Goal: Information Seeking & Learning: Find specific fact

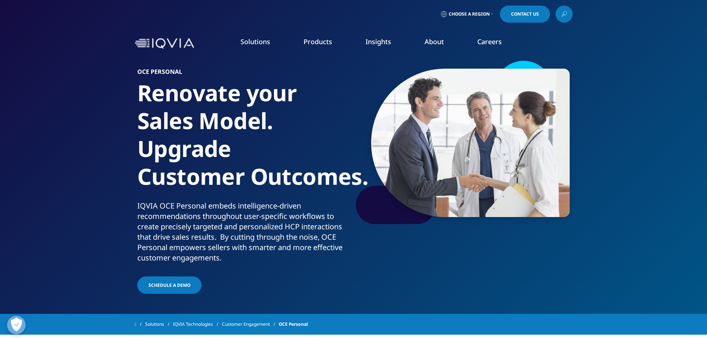
click at [563, 9] on link at bounding box center [564, 14] width 17 height 17
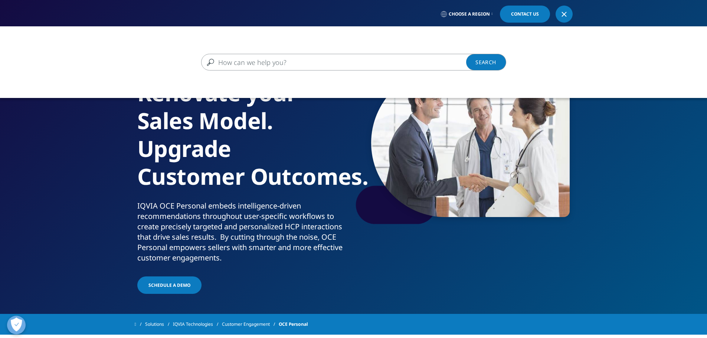
click at [409, 64] on input "Search" at bounding box center [343, 62] width 284 height 17
type input "hcp"
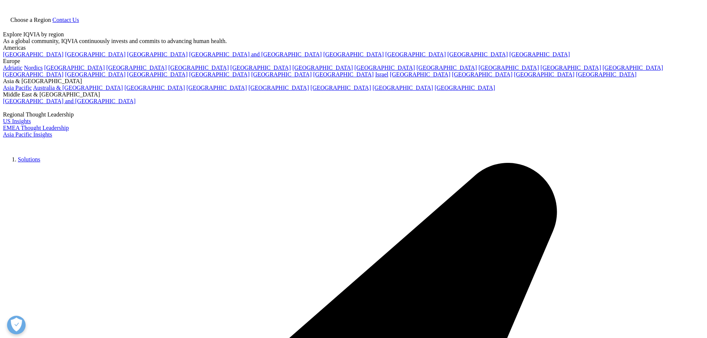
type input "hcp"
